Goal: Transaction & Acquisition: Subscribe to service/newsletter

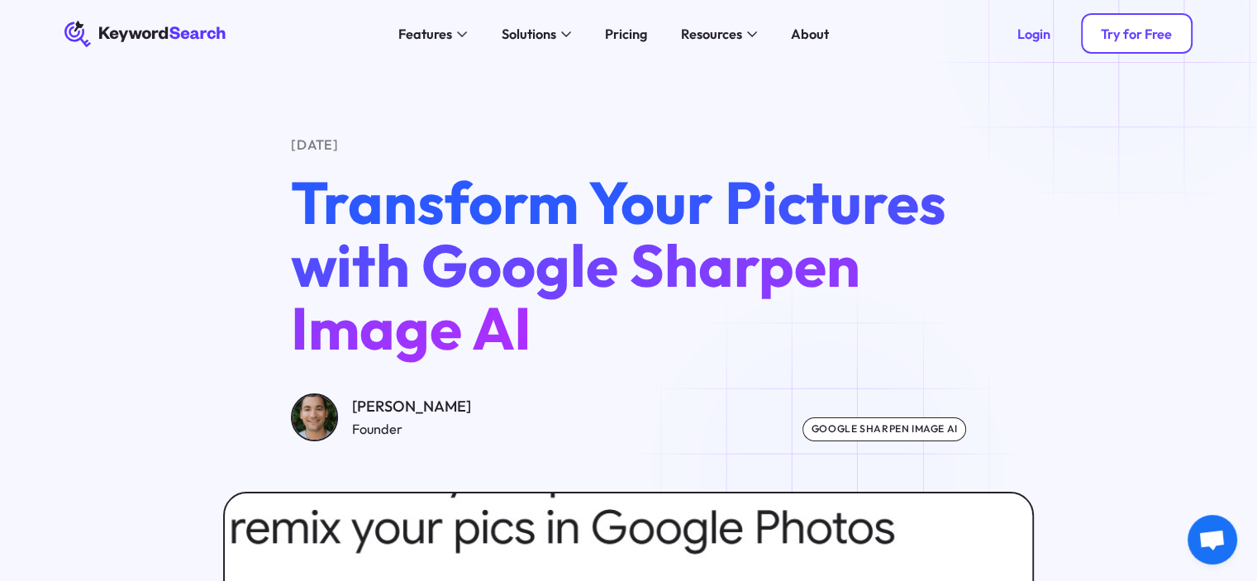
click at [1130, 26] on div "Try for Free" at bounding box center [1136, 34] width 71 height 17
